Goal: Check status: Check status

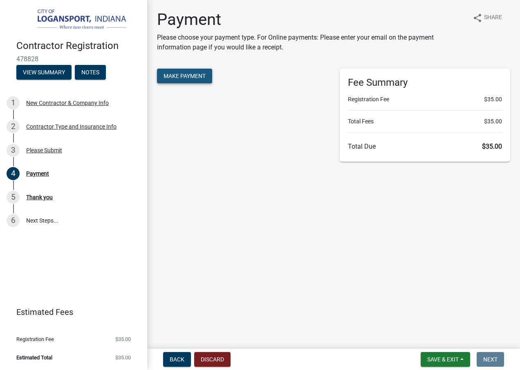
click at [195, 73] on span "Make Payment" at bounding box center [185, 76] width 42 height 7
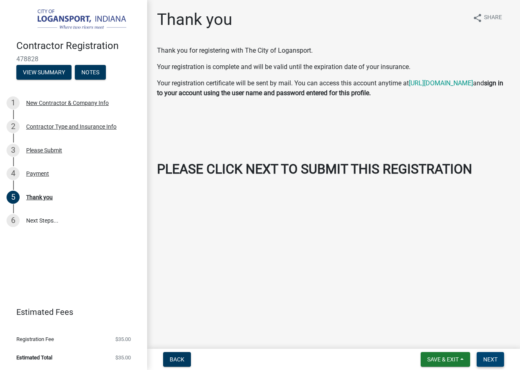
click at [484, 358] on span "Next" at bounding box center [490, 360] width 14 height 7
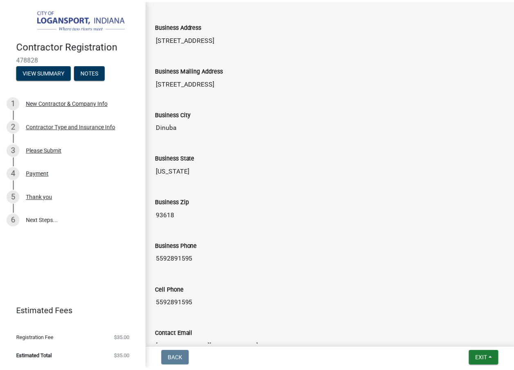
scroll to position [679, 0]
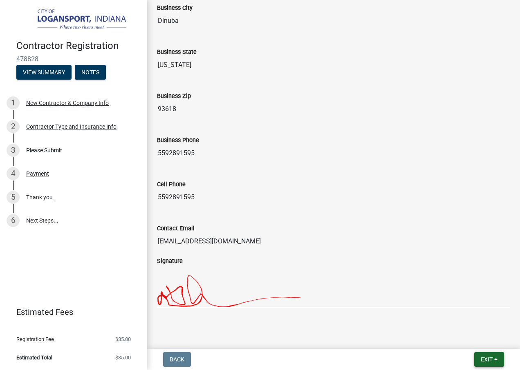
click at [492, 358] on span "Exit" at bounding box center [487, 360] width 12 height 7
click at [466, 340] on button "Save & Exit" at bounding box center [471, 339] width 65 height 20
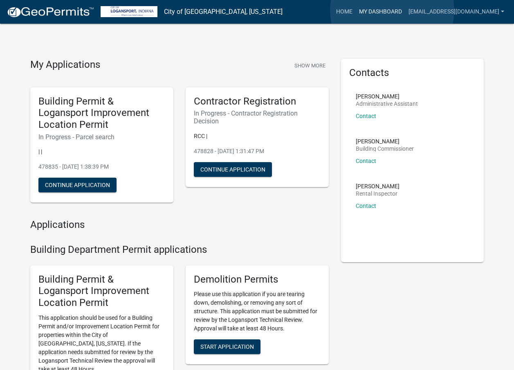
click at [392, 10] on link "My Dashboard" at bounding box center [380, 12] width 49 height 16
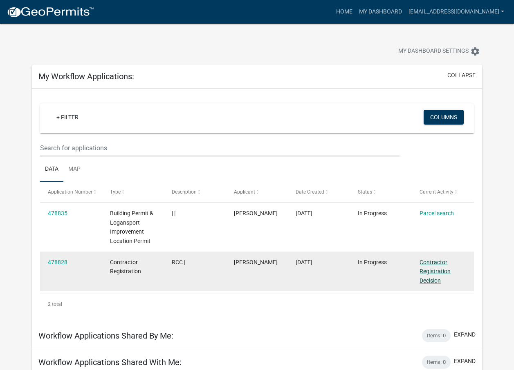
click at [430, 272] on link "Contractor Registration Decision" at bounding box center [435, 271] width 31 height 25
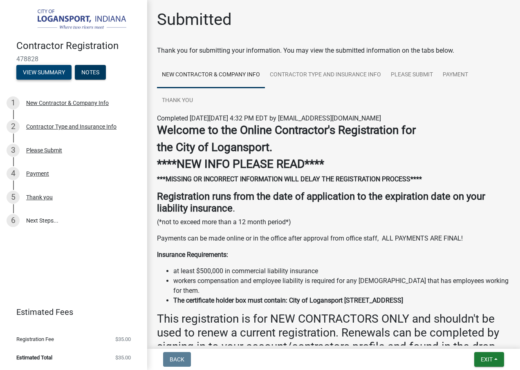
click at [47, 72] on button "View Summary" at bounding box center [43, 72] width 55 height 15
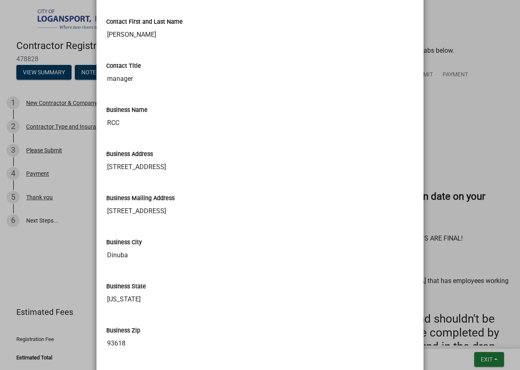
scroll to position [654, 0]
